Goal: Task Accomplishment & Management: Manage account settings

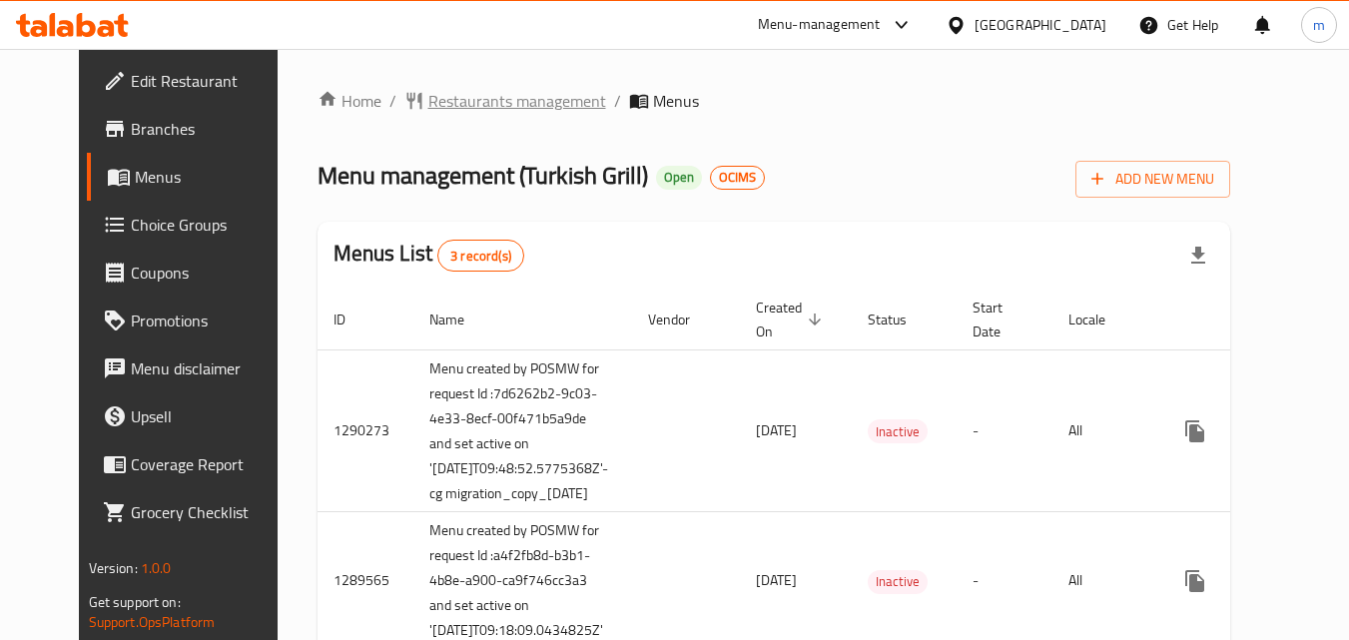
click at [452, 101] on span "Restaurants management" at bounding box center [517, 101] width 178 height 24
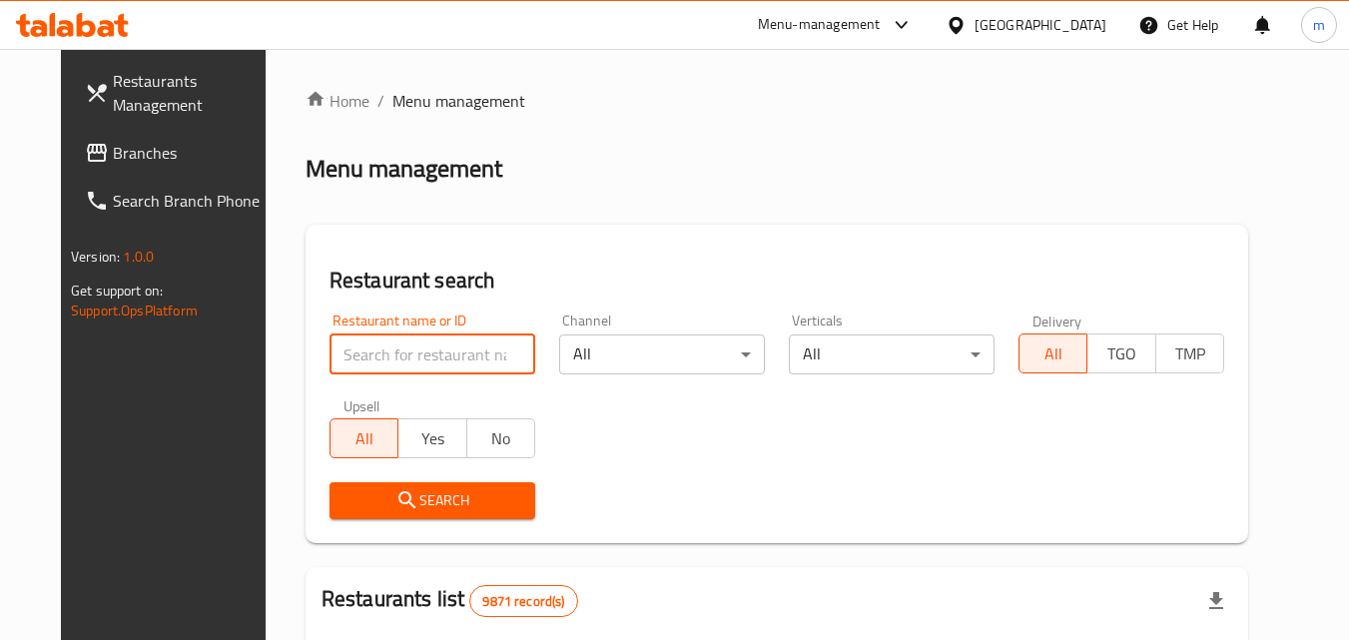
click at [407, 350] on input "search" at bounding box center [432, 354] width 206 height 40
paste input "172"
type input "172"
click button "Search" at bounding box center [432, 500] width 206 height 37
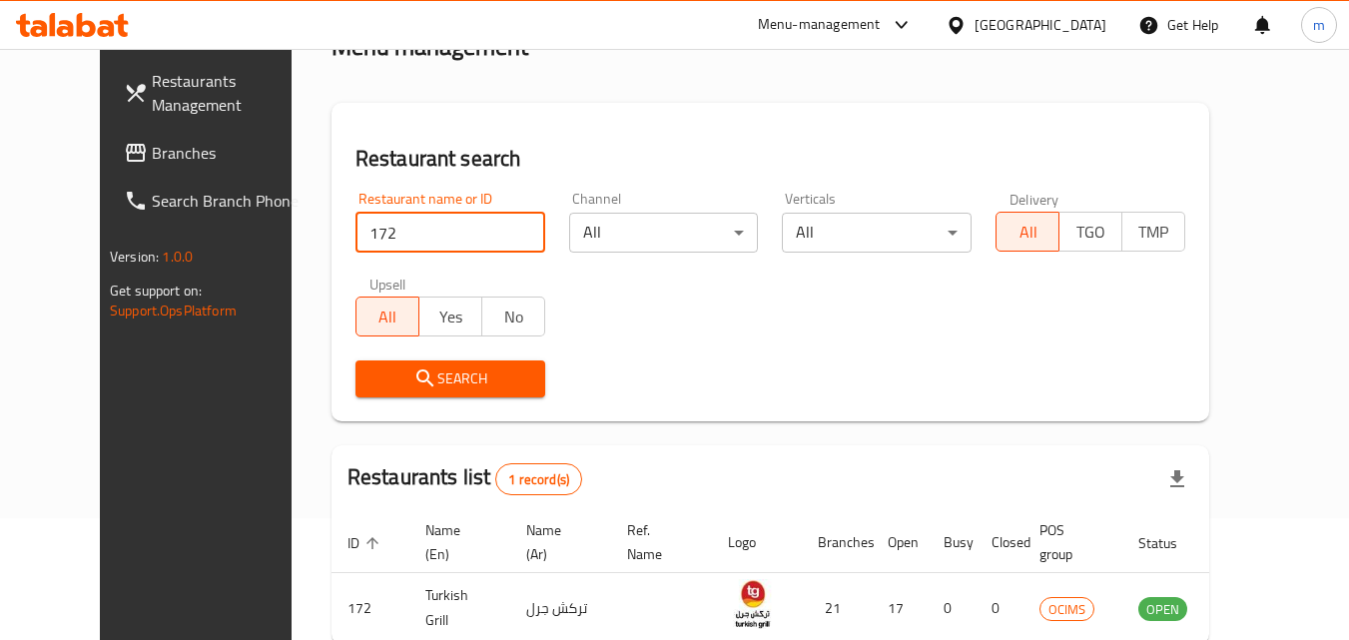
scroll to position [234, 0]
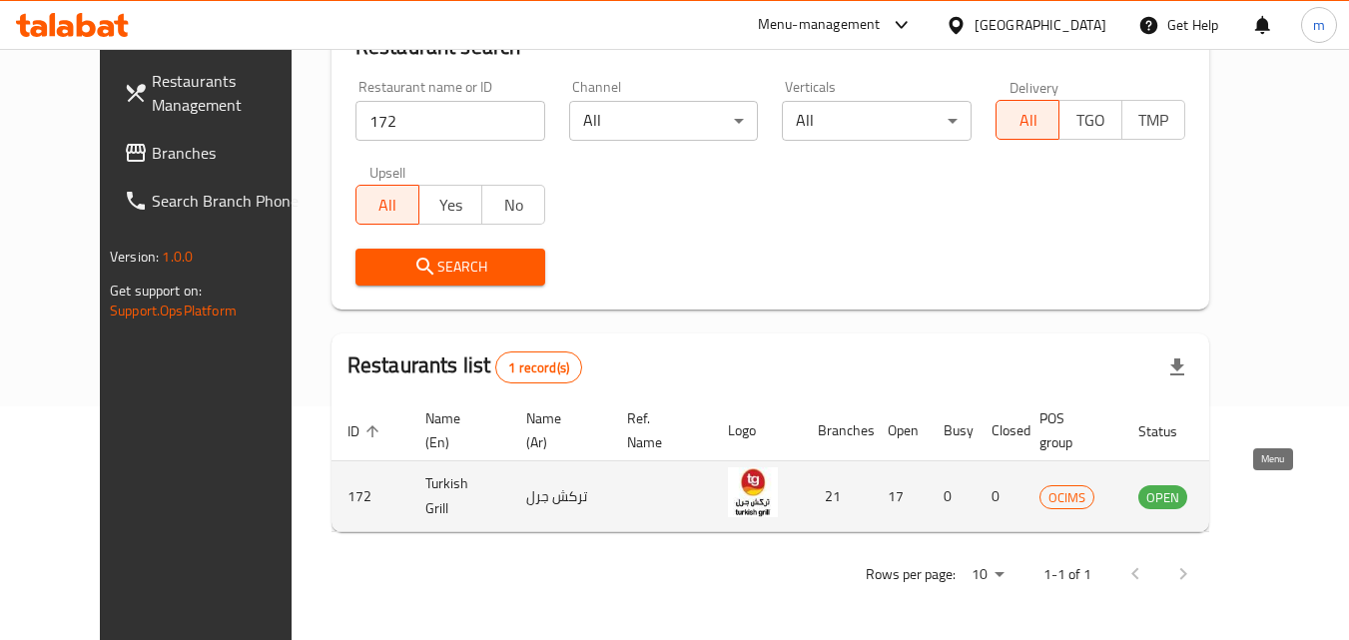
click at [1266, 504] on icon "enhanced table" at bounding box center [1255, 497] width 22 height 17
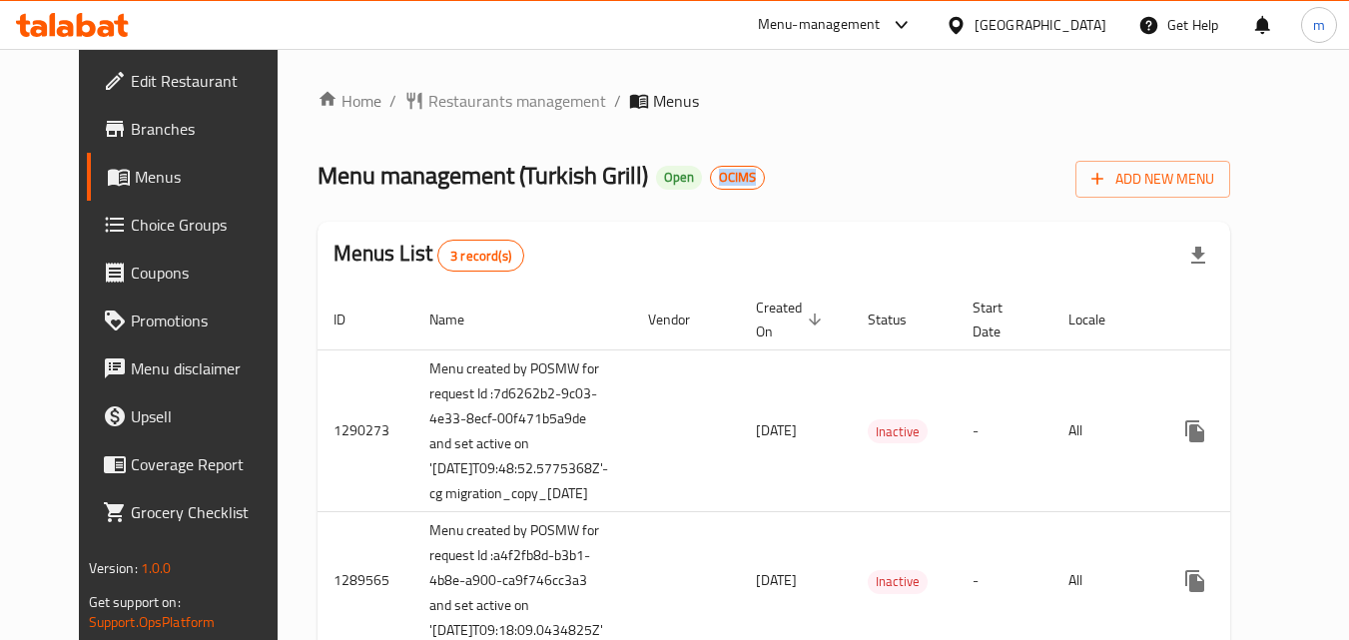
drag, startPoint x: 744, startPoint y: 180, endPoint x: 661, endPoint y: 182, distance: 82.9
click at [661, 182] on div "Menu management ( Turkish Grill ) Open OCIMS Add New Menu" at bounding box center [773, 175] width 913 height 45
click at [670, 214] on div "Home / Restaurants management / Menus Menu management ( Turkish Grill ) Open OC…" at bounding box center [773, 459] width 913 height 740
drag, startPoint x: 741, startPoint y: 177, endPoint x: 641, endPoint y: 185, distance: 100.1
click at [641, 185] on div "Menu management ( Turkish Grill ) Open OCIMS Add New Menu" at bounding box center [773, 175] width 913 height 45
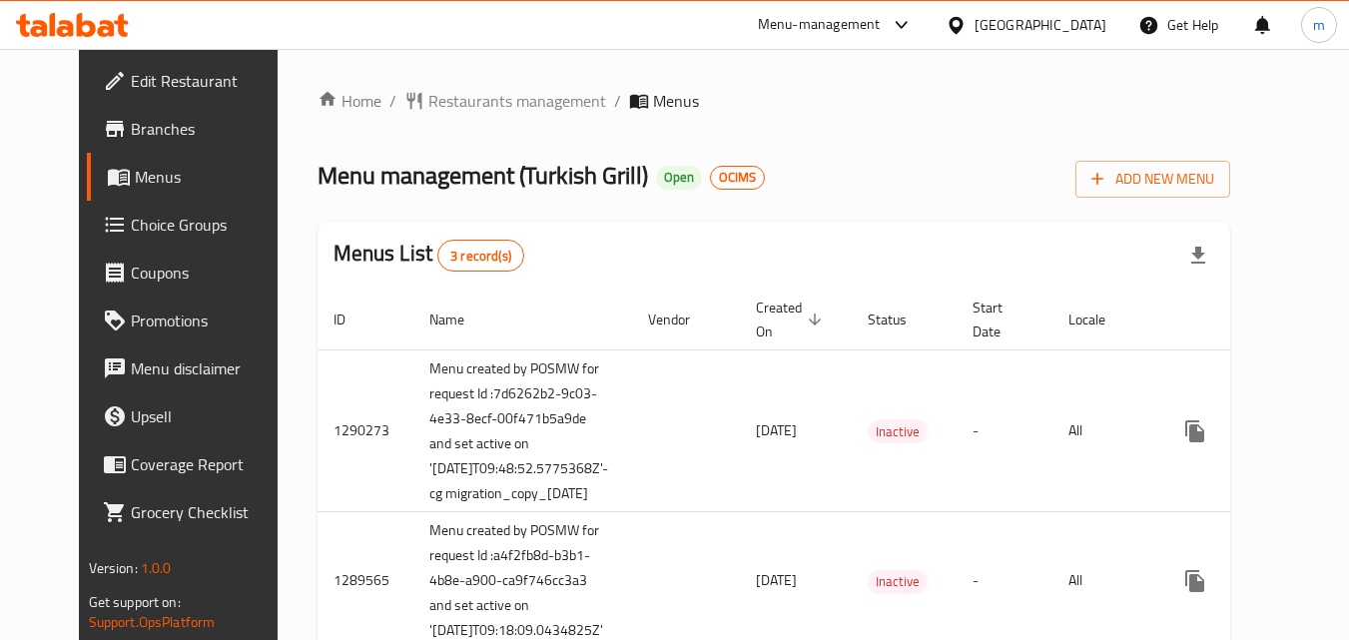
click at [707, 230] on div "Menus List 3 record(s)" at bounding box center [773, 256] width 913 height 68
drag, startPoint x: 755, startPoint y: 177, endPoint x: 674, endPoint y: 222, distance: 92.5
click at [670, 181] on div "Menu management ( Turkish Grill ) Open OCIMS Add New Menu" at bounding box center [773, 175] width 913 height 45
click at [674, 226] on div "Menus List 3 record(s)" at bounding box center [773, 256] width 913 height 68
drag, startPoint x: 753, startPoint y: 174, endPoint x: 505, endPoint y: 174, distance: 247.5
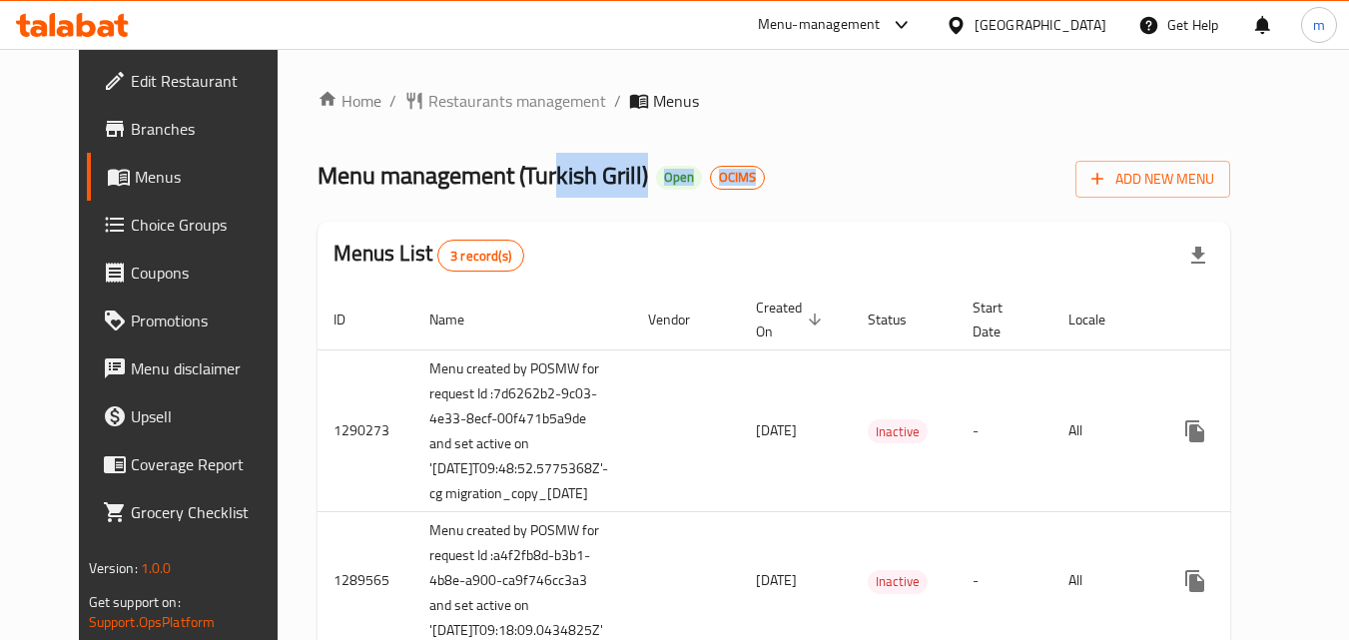
click at [505, 174] on div "Menu management ( Turkish Grill ) Open OCIMS Add New Menu" at bounding box center [773, 175] width 913 height 45
click at [657, 239] on div "Menus List 3 record(s)" at bounding box center [773, 256] width 913 height 68
click at [1077, 42] on div "[GEOGRAPHIC_DATA]" at bounding box center [1025, 25] width 193 height 48
click at [1077, 22] on div "[GEOGRAPHIC_DATA]" at bounding box center [1040, 25] width 132 height 22
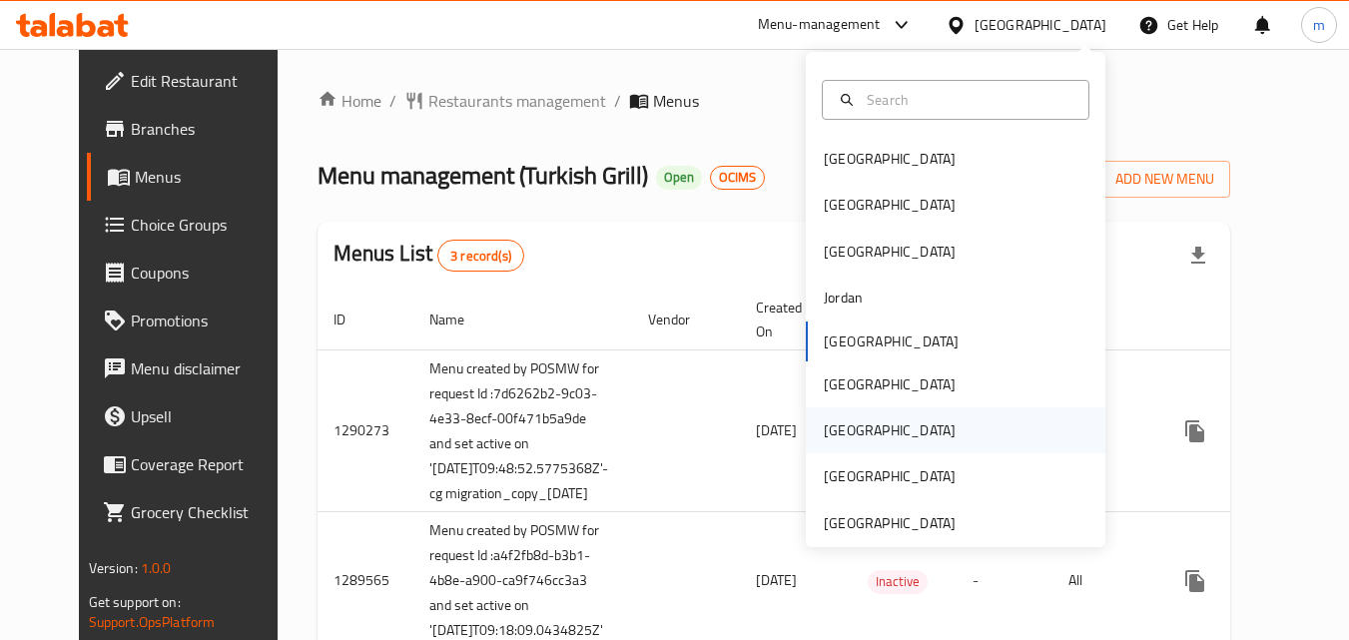
click at [830, 427] on div "[GEOGRAPHIC_DATA]" at bounding box center [889, 430] width 132 height 22
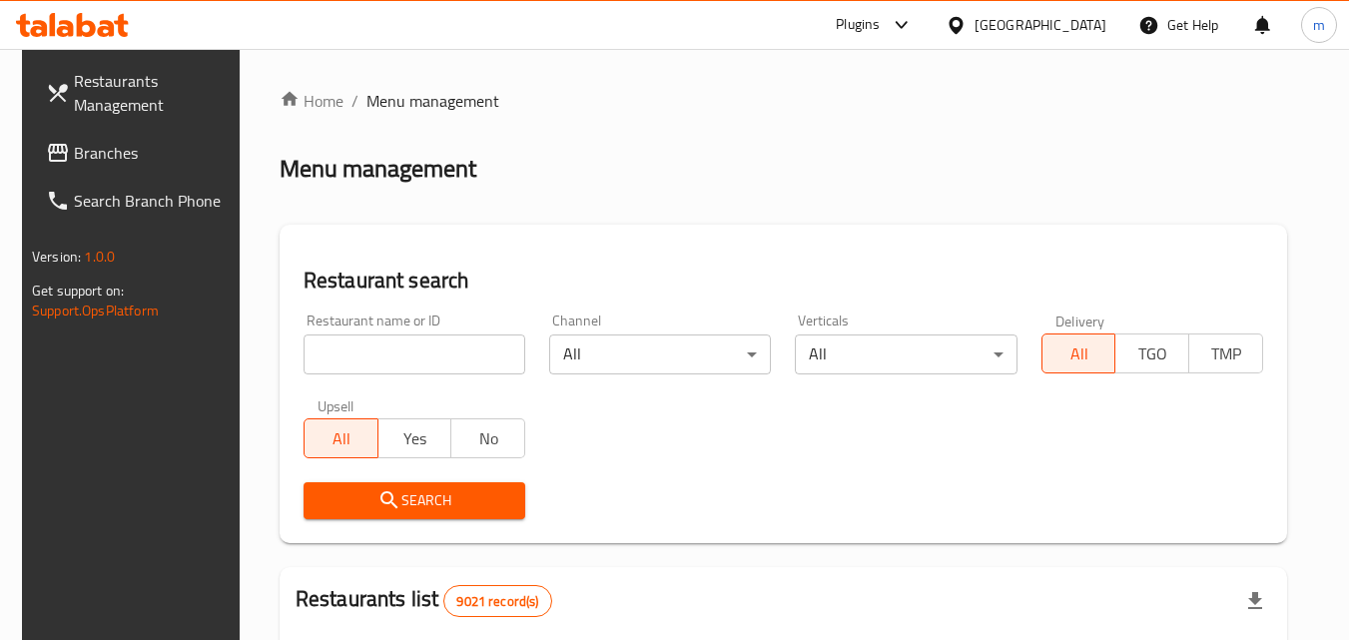
click at [93, 153] on span "Branches" at bounding box center [153, 153] width 158 height 24
